Goal: Obtain resource: Download file/media

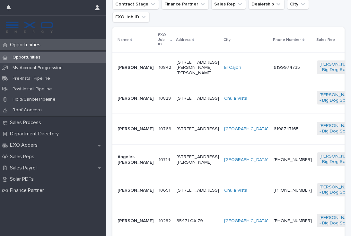
click at [271, 135] on td "6198747165" at bounding box center [292, 129] width 43 height 31
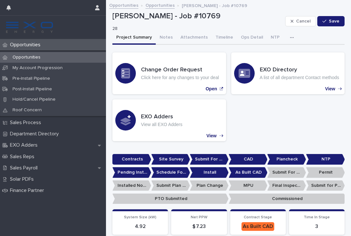
click at [169, 37] on button "Notes" at bounding box center [166, 37] width 21 height 13
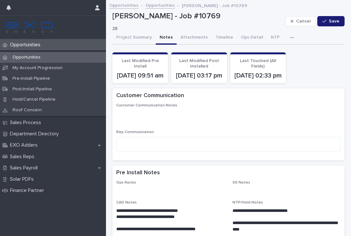
click at [290, 38] on icon "button" at bounding box center [292, 37] width 4 height 4
click at [272, 50] on button "Activity" at bounding box center [270, 54] width 42 height 10
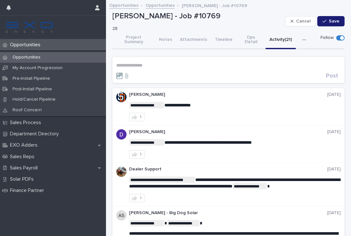
click at [192, 39] on button "Attachments" at bounding box center [193, 40] width 35 height 18
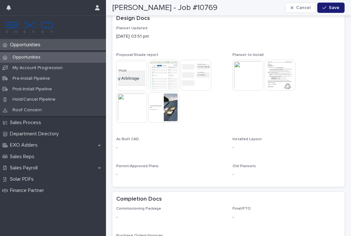
scroll to position [238, 0]
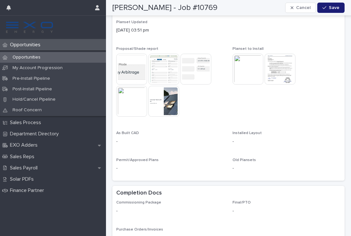
click at [279, 70] on img at bounding box center [280, 69] width 31 height 31
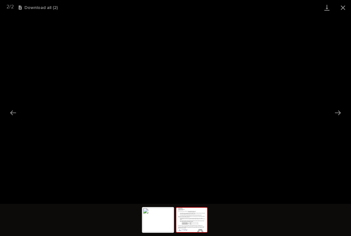
click at [196, 226] on img at bounding box center [191, 219] width 31 height 24
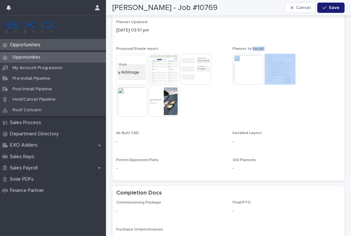
click at [313, 123] on div "Planset Updated [DATE] 03:51 pm Proposal/Shade report This file cannot be opene…" at bounding box center [228, 98] width 224 height 157
click at [279, 73] on img at bounding box center [280, 69] width 31 height 31
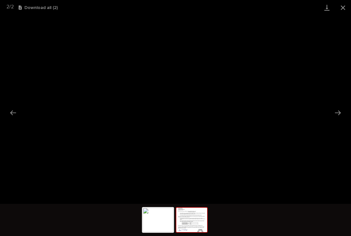
click at [339, 113] on button "Next slide" at bounding box center [337, 112] width 13 height 13
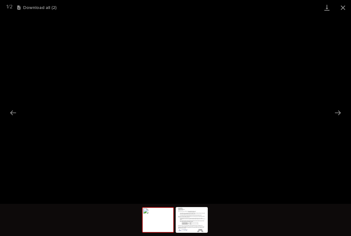
click at [338, 112] on button "Next slide" at bounding box center [337, 112] width 13 height 13
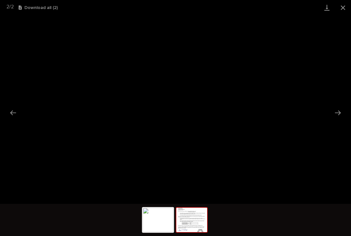
click at [327, 12] on link "Download" at bounding box center [327, 7] width 16 height 15
click at [343, 8] on button "Close gallery" at bounding box center [343, 7] width 16 height 15
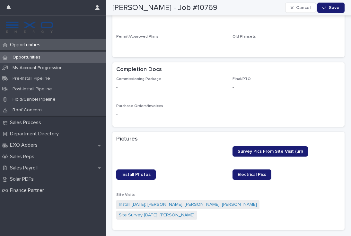
scroll to position [361, 0]
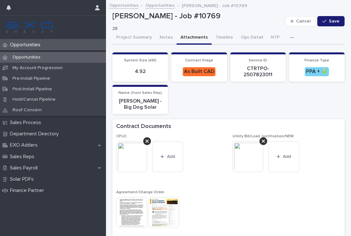
click at [30, 46] on p "Opportunities" at bounding box center [26, 45] width 38 height 6
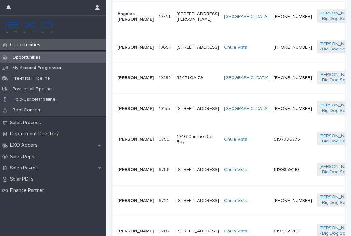
scroll to position [309, 0]
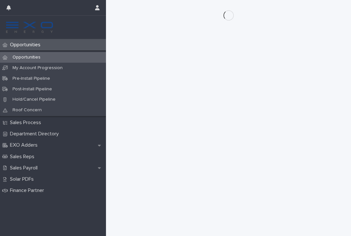
click at [26, 52] on div "Opportunities" at bounding box center [53, 57] width 106 height 11
